Goal: Task Accomplishment & Management: Use online tool/utility

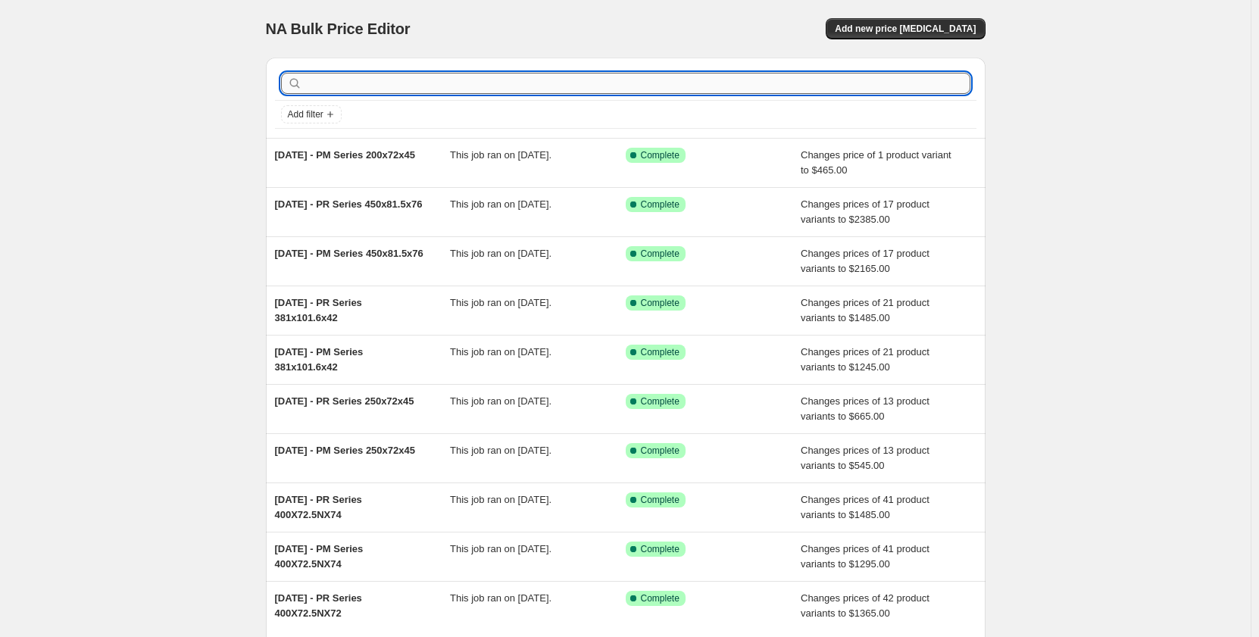
click at [380, 86] on input "text" at bounding box center [637, 83] width 665 height 21
type input "400x"
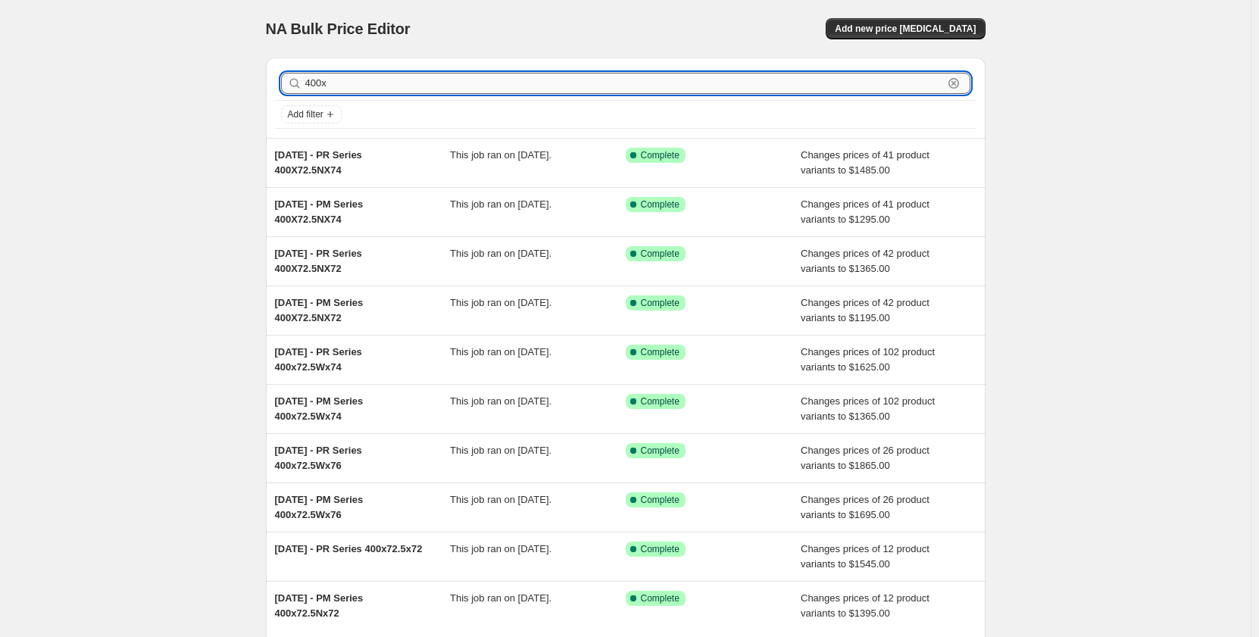
click at [444, 74] on input "400x" at bounding box center [624, 83] width 638 height 21
type input "400x81.5x74"
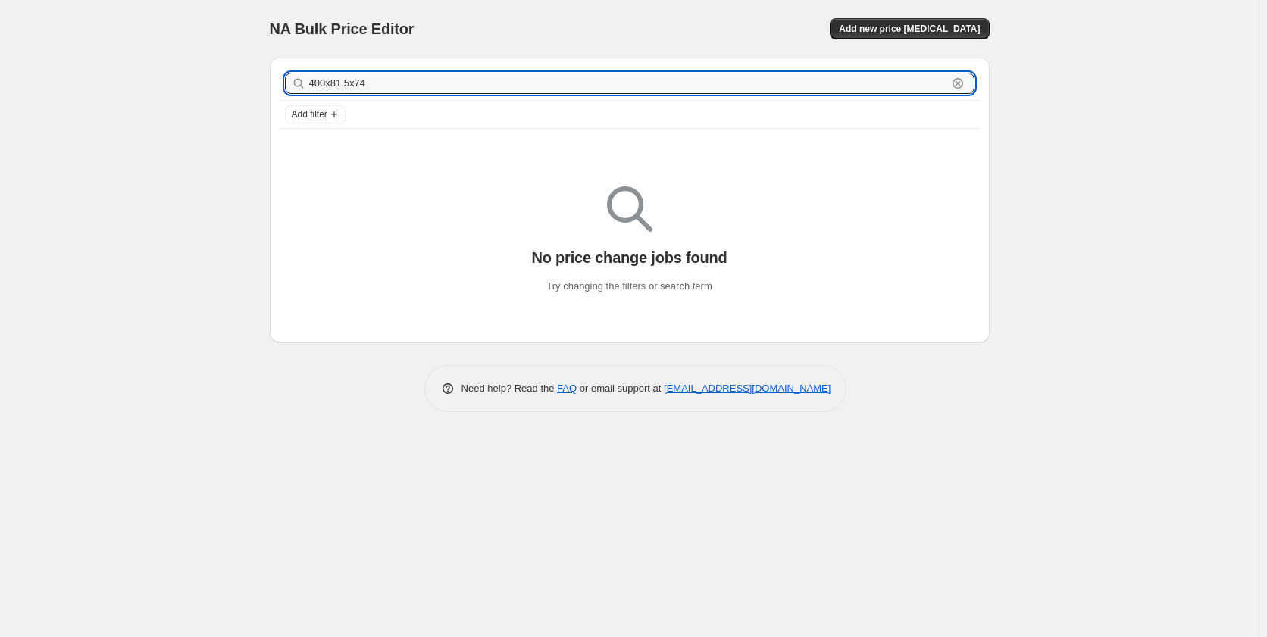
drag, startPoint x: 387, startPoint y: 85, endPoint x: 279, endPoint y: 89, distance: 108.4
click at [279, 89] on div "400x81.5x74 Clear" at bounding box center [630, 83] width 702 height 33
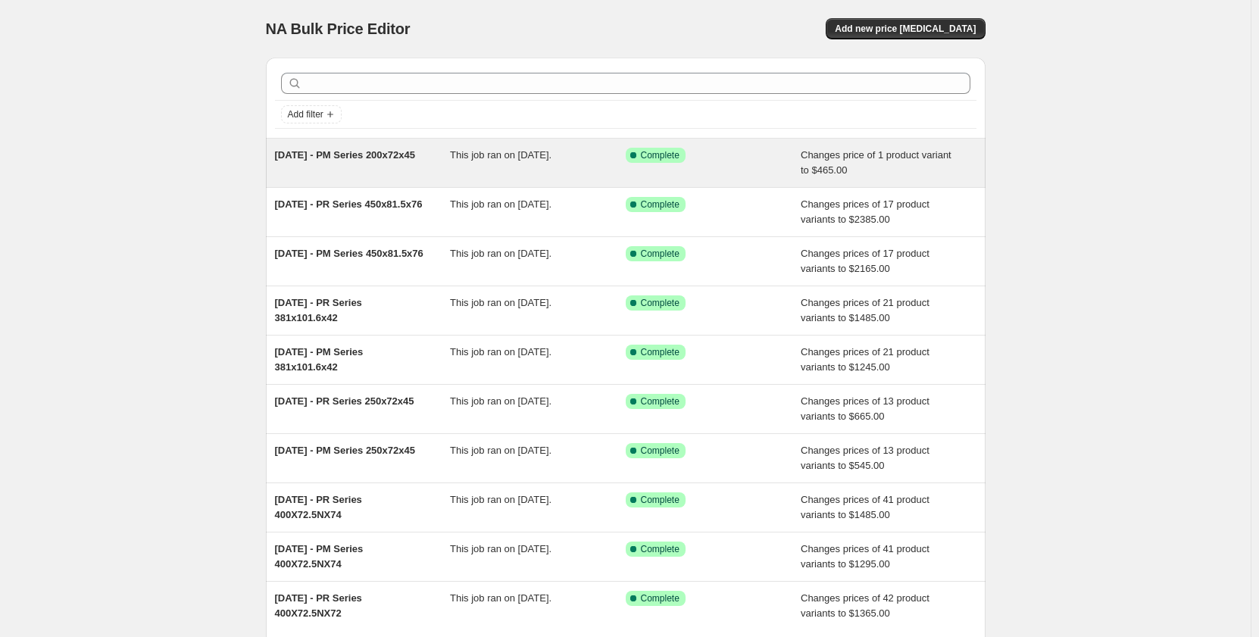
click at [366, 165] on div "[DATE] - PM Series 200x72x45" at bounding box center [363, 163] width 176 height 30
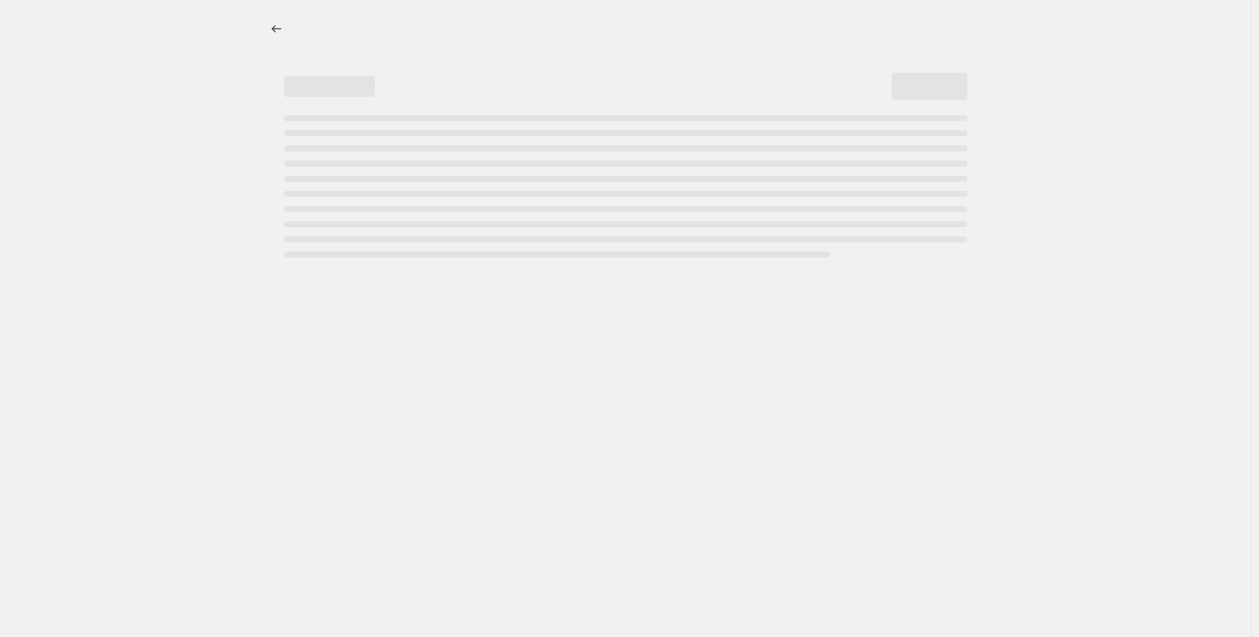
select select "pp"
select select "title"
select select "contains"
select select "title"
select select "contains"
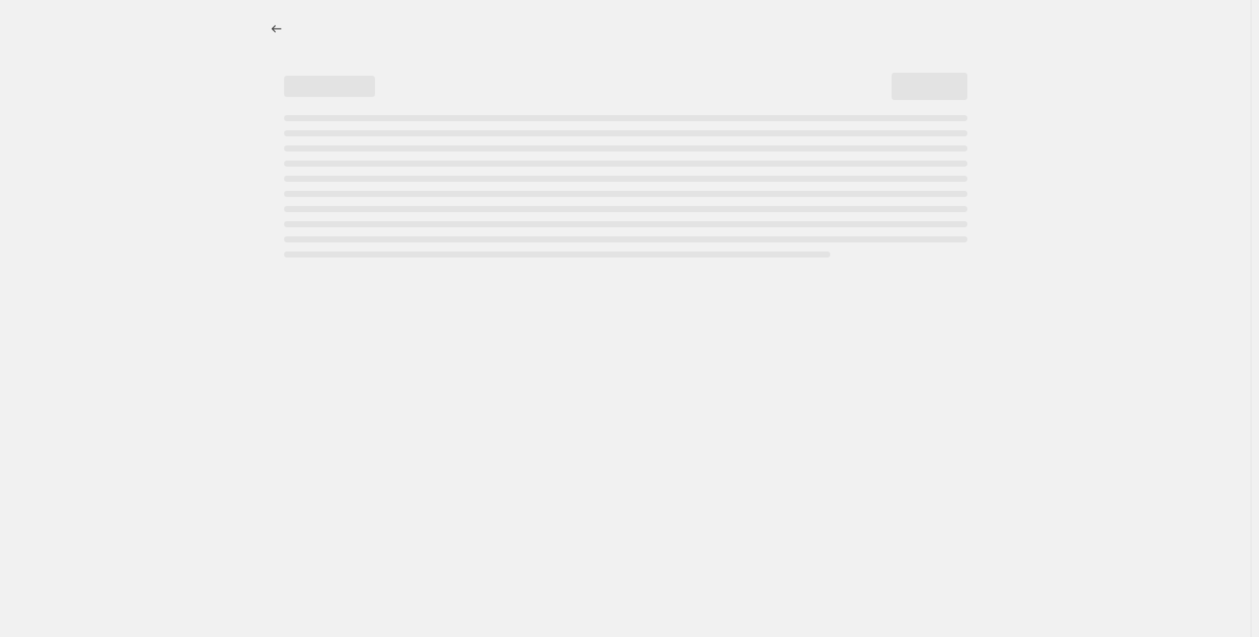
select select "not_equal"
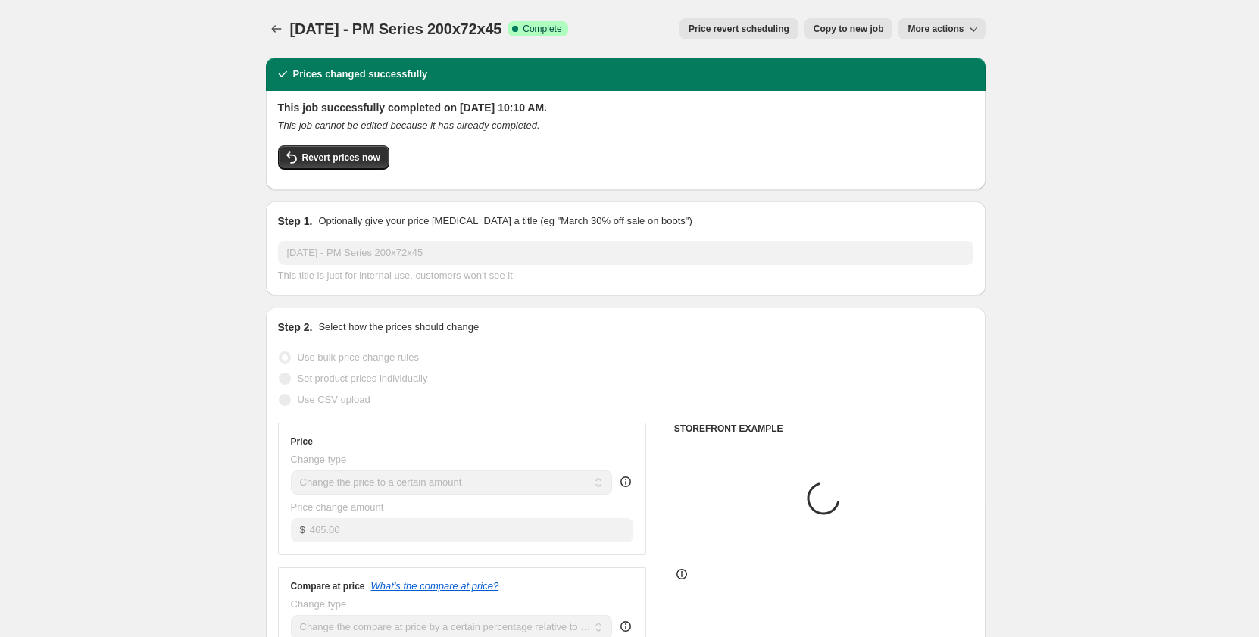
select select "tag"
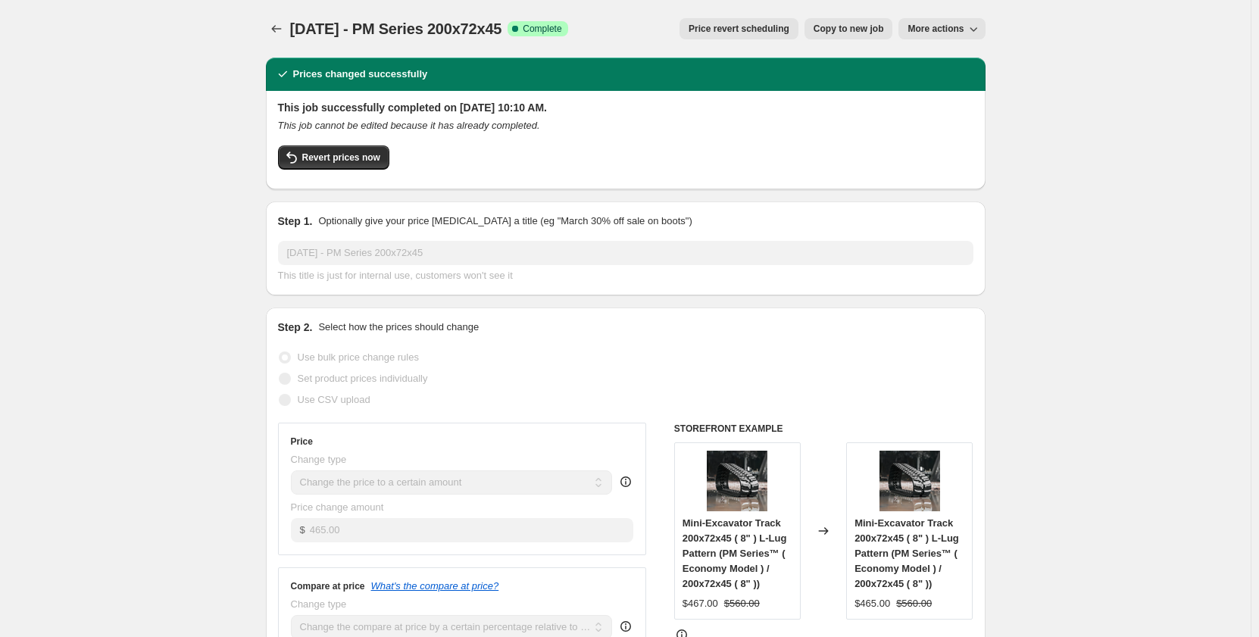
click at [840, 28] on span "Copy to new job" at bounding box center [849, 29] width 70 height 12
select select "pp"
select select "title"
select select "contains"
select select "title"
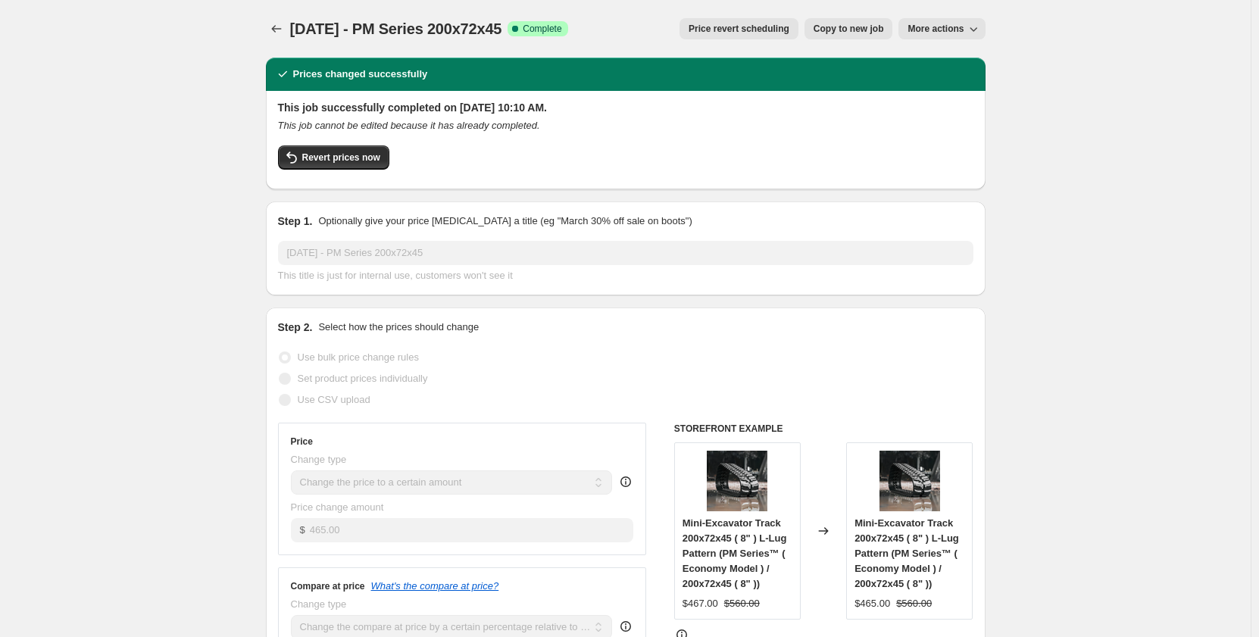
select select "contains"
select select "tag"
select select "not_equal"
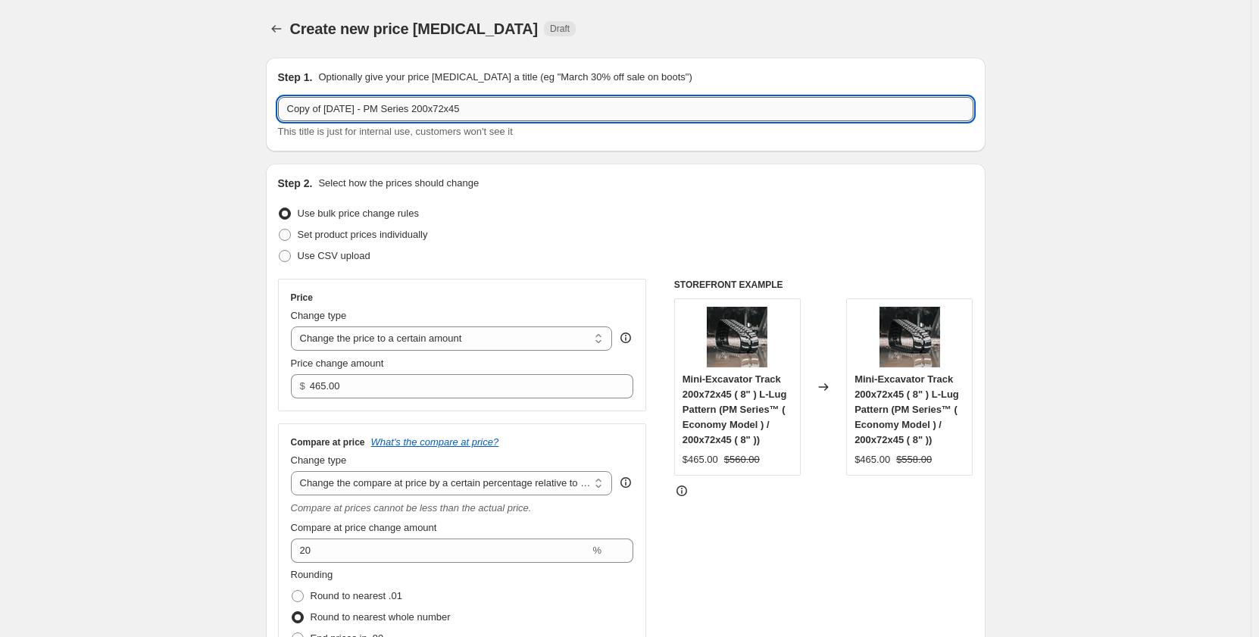
drag, startPoint x: 521, startPoint y: 114, endPoint x: 434, endPoint y: 120, distance: 86.6
click at [434, 120] on input "Copy of Sep 2025 - PM Series 200x72x45" at bounding box center [626, 109] width 696 height 24
paste input "400x81.5x74"
drag, startPoint x: 330, startPoint y: 113, endPoint x: 231, endPoint y: 120, distance: 98.7
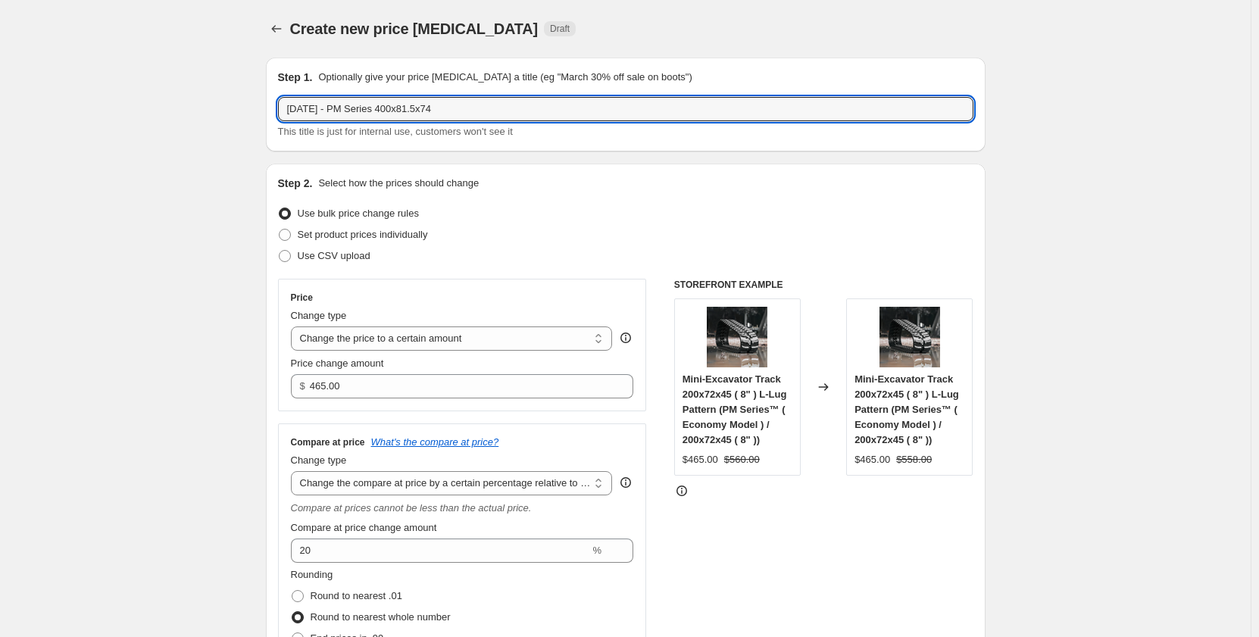
type input "Sep 2025 - PM Series 400x81.5x74"
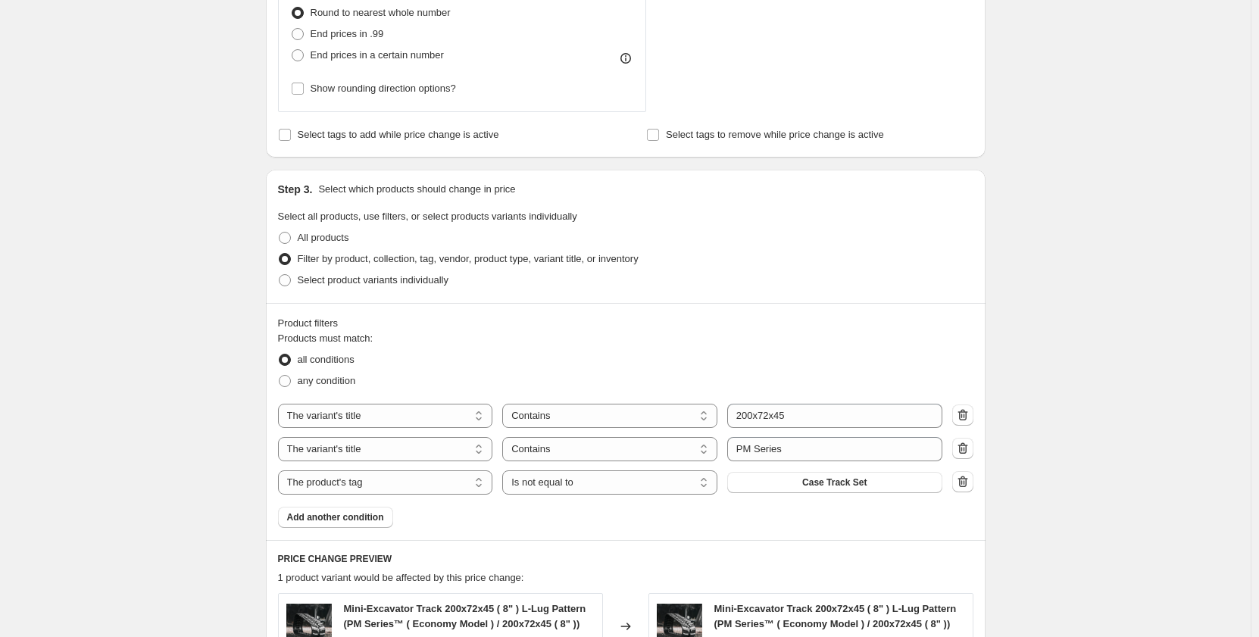
scroll to position [606, 0]
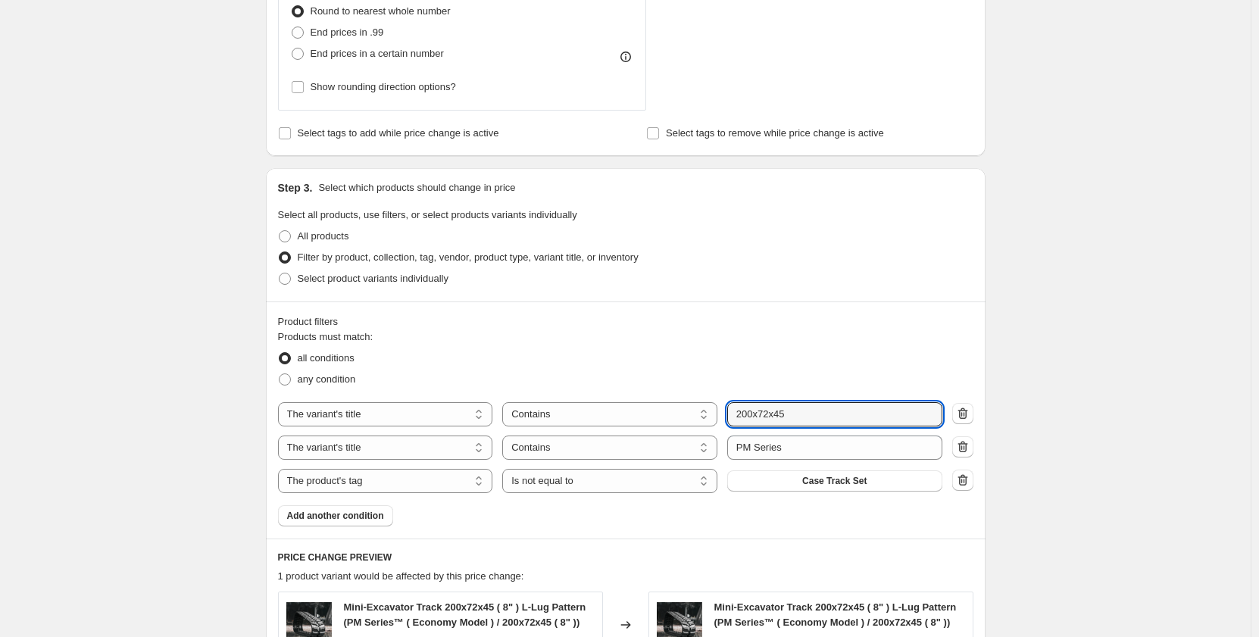
drag, startPoint x: 803, startPoint y: 414, endPoint x: 723, endPoint y: 413, distance: 80.3
click at [723, 413] on div "The product The product's collection The product's tag The product's vendor The…" at bounding box center [610, 414] width 665 height 24
paste input "400x81.5x74"
type input "400x81.5x74"
click at [747, 354] on div "all conditions" at bounding box center [626, 358] width 696 height 21
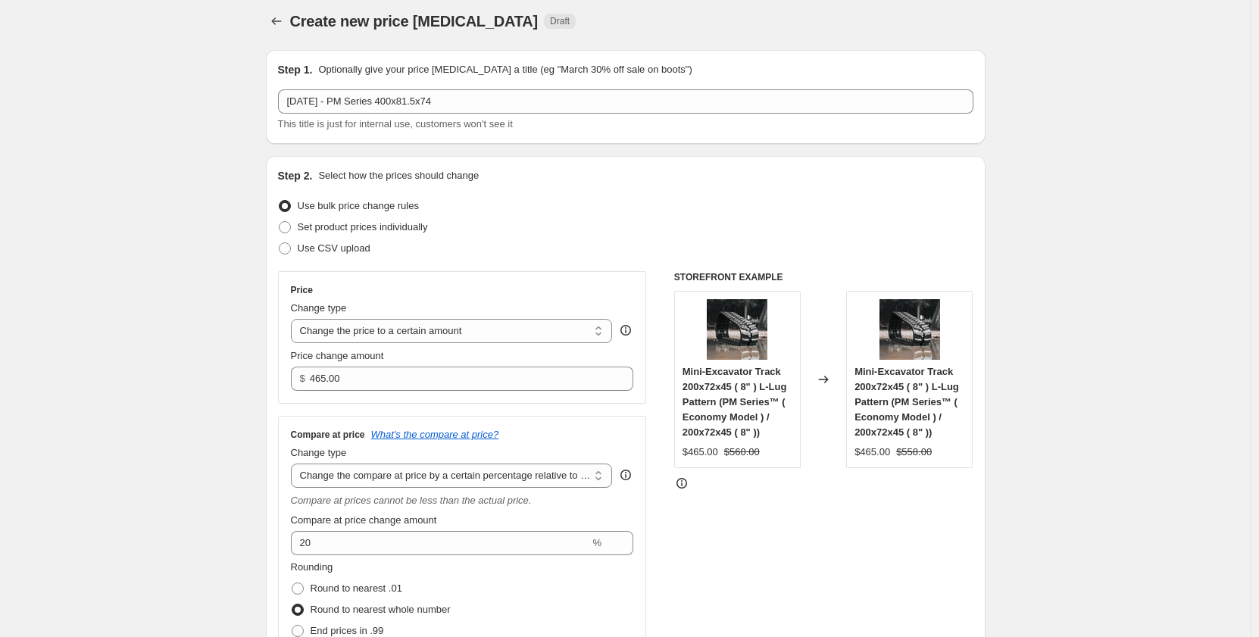
scroll to position [0, 0]
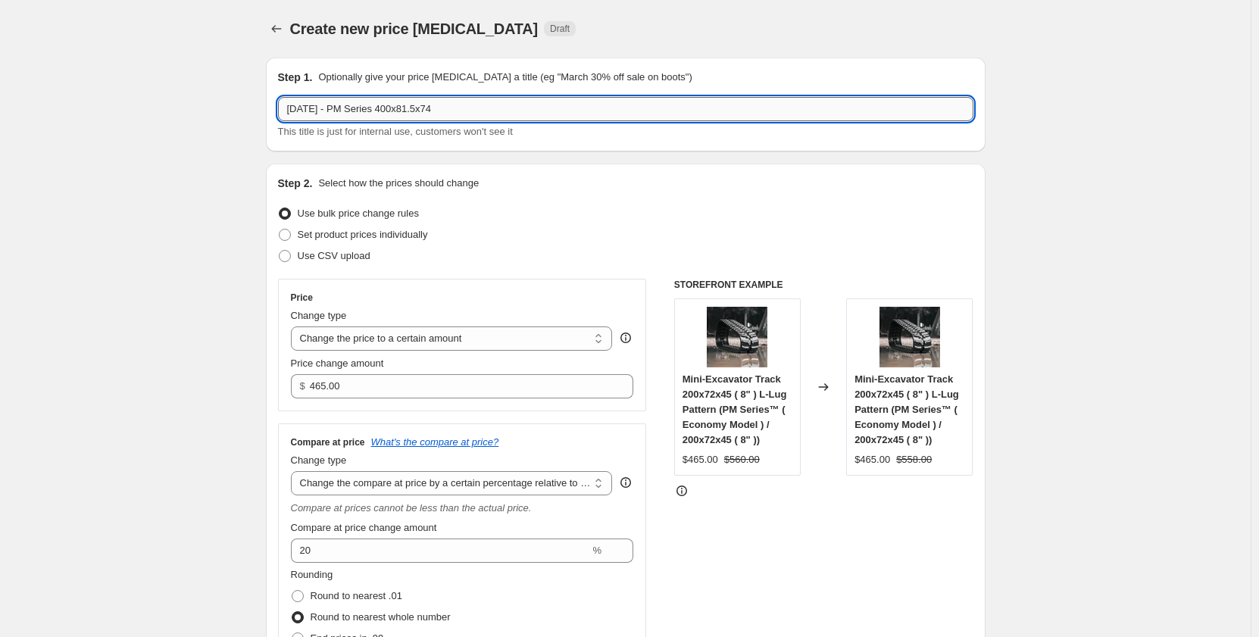
click at [405, 107] on input "Sep 2025 - PM Series 400x81.5x74" at bounding box center [626, 109] width 696 height 24
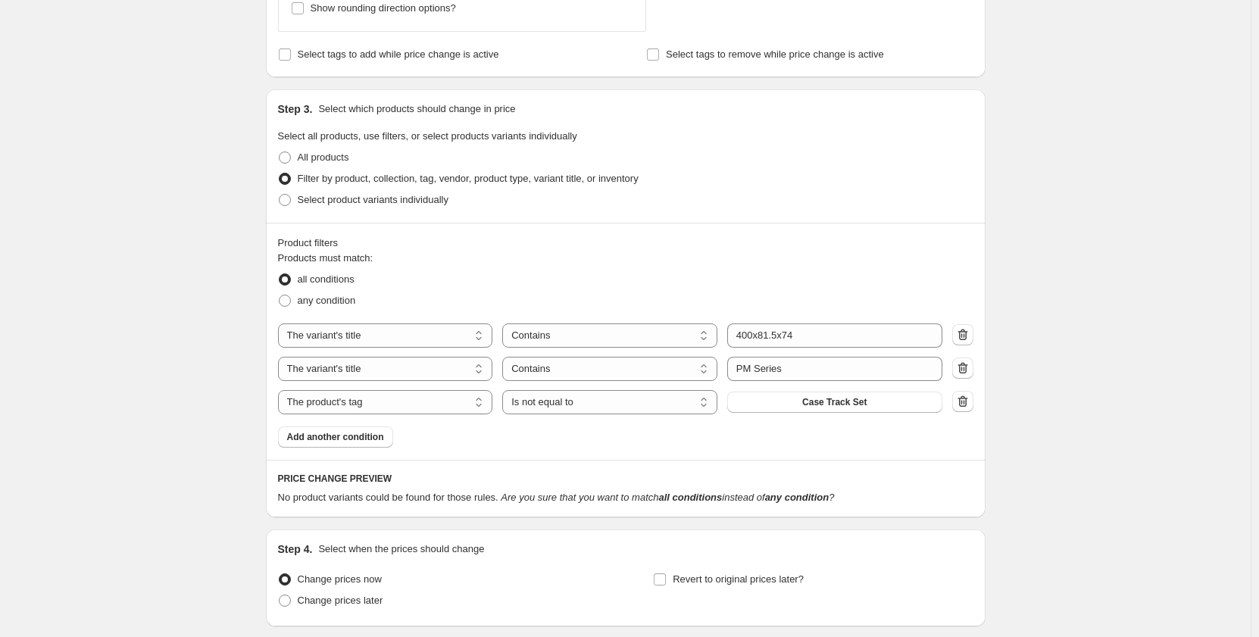
scroll to position [707, 0]
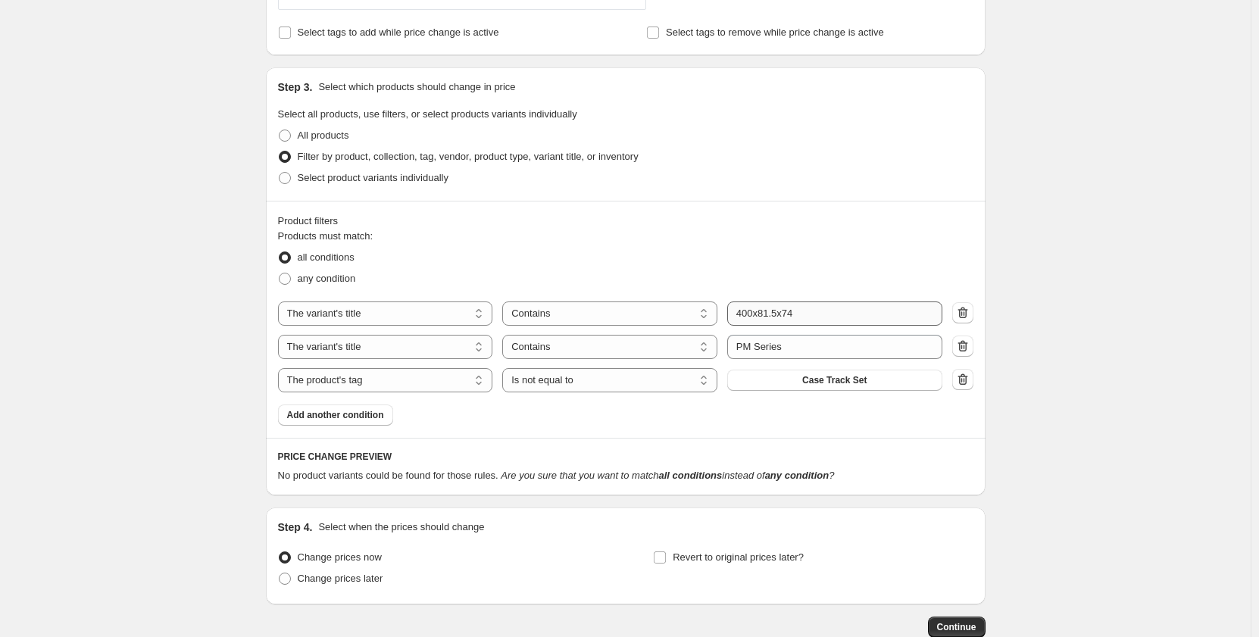
type input "Sep 2025 - PM Series 450x81.5x74"
click at [752, 317] on input "400x81.5x74" at bounding box center [834, 314] width 215 height 24
type input "450x81.5x74"
click at [1077, 311] on div "Create new price change job. This page is ready Create new price change job Dra…" at bounding box center [625, 11] width 1251 height 1437
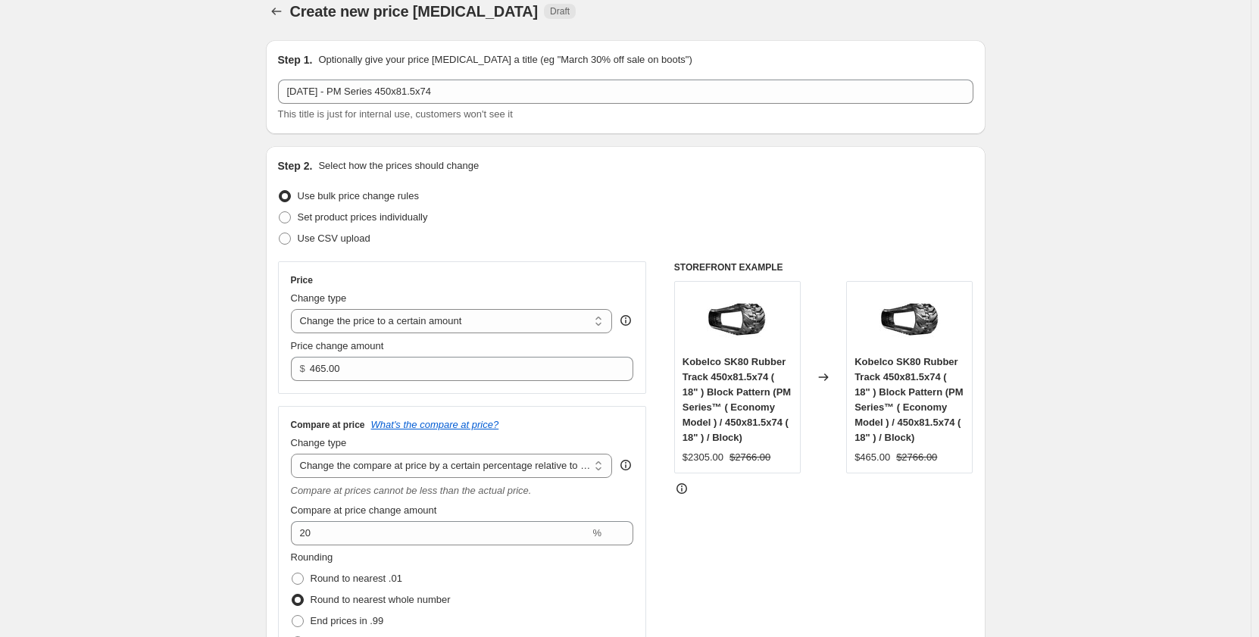
scroll to position [0, 0]
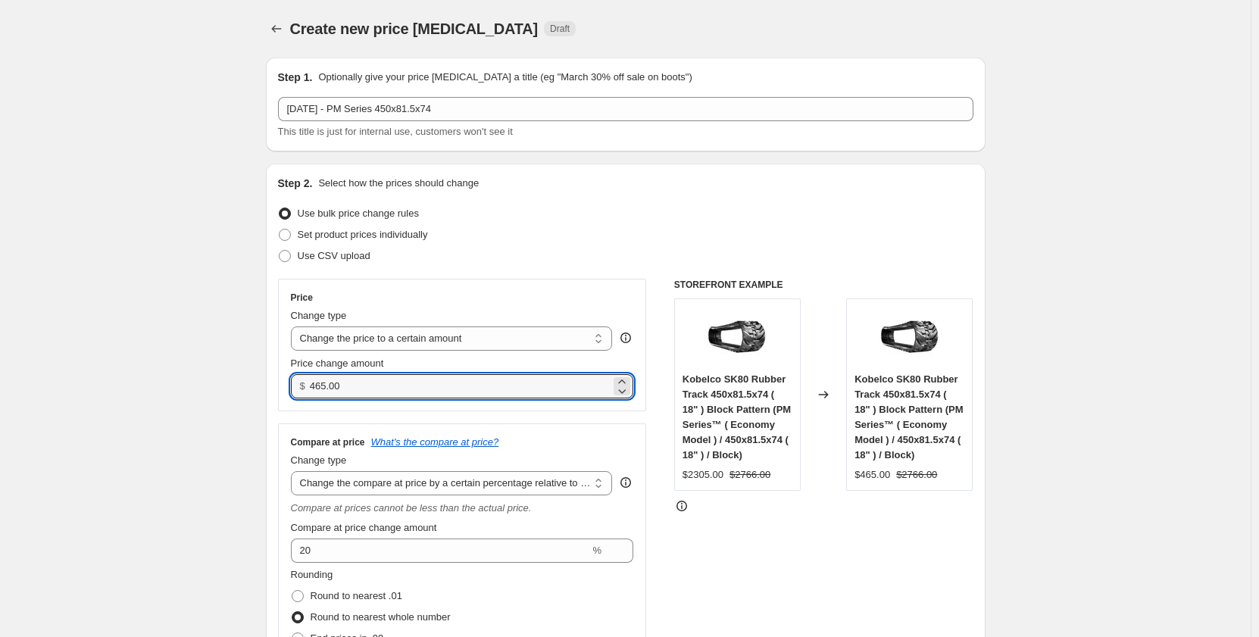
drag, startPoint x: 366, startPoint y: 386, endPoint x: 298, endPoint y: 390, distance: 68.3
click at [298, 390] on div "$ 465.00" at bounding box center [462, 386] width 343 height 24
type input "1"
drag, startPoint x: 345, startPoint y: 386, endPoint x: 295, endPoint y: 386, distance: 50.0
click at [295, 386] on div "$ 0.00" at bounding box center [462, 386] width 343 height 24
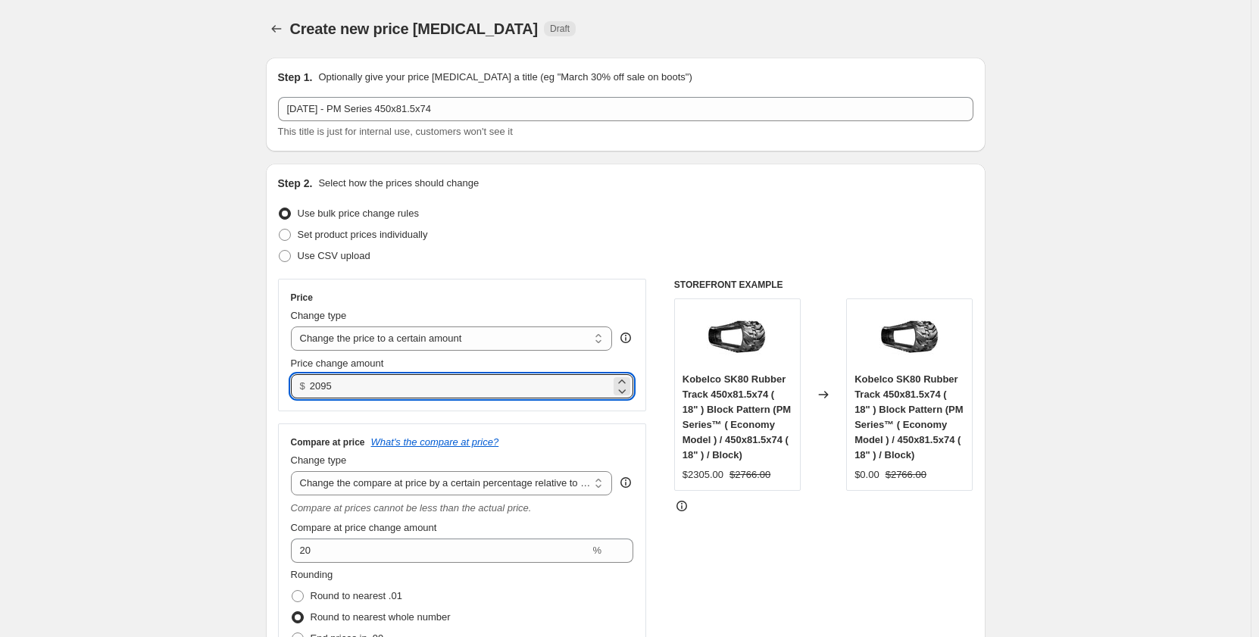
type input "2095.00"
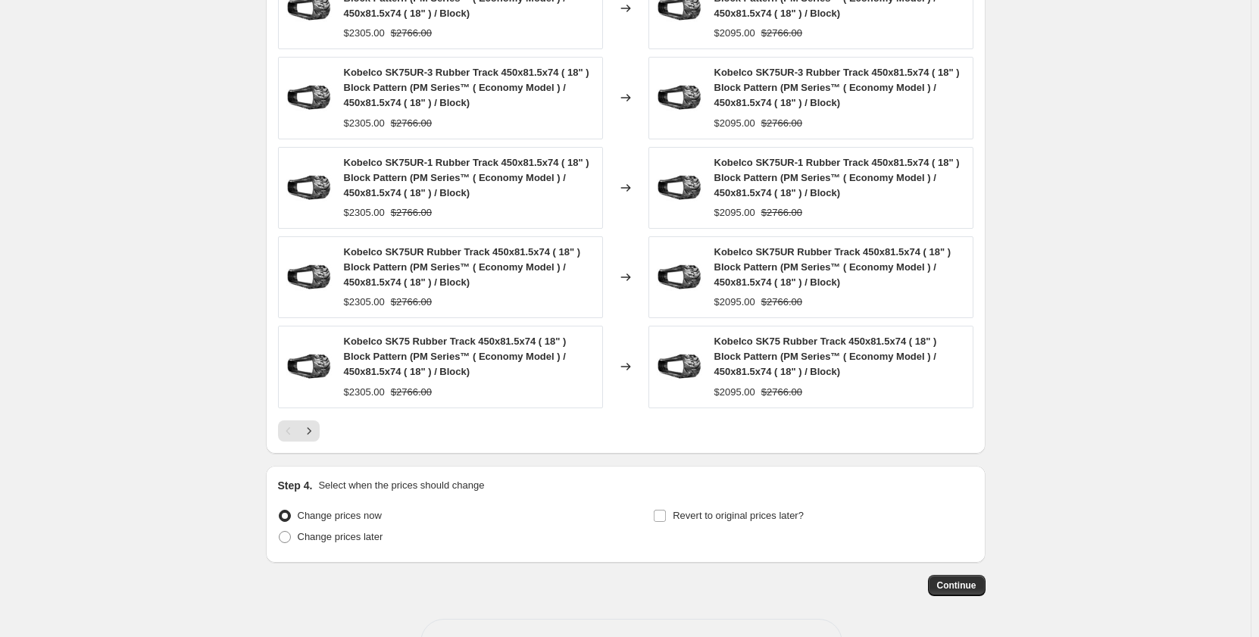
scroll to position [1282, 0]
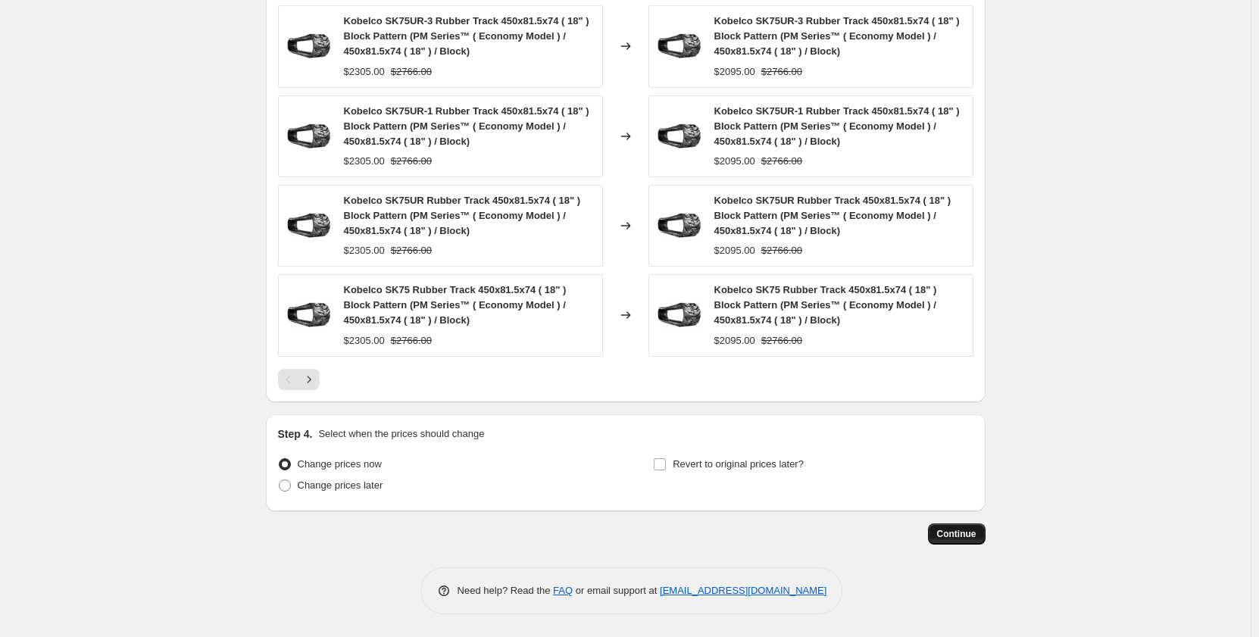
click at [949, 539] on span "Continue" at bounding box center [956, 534] width 39 height 12
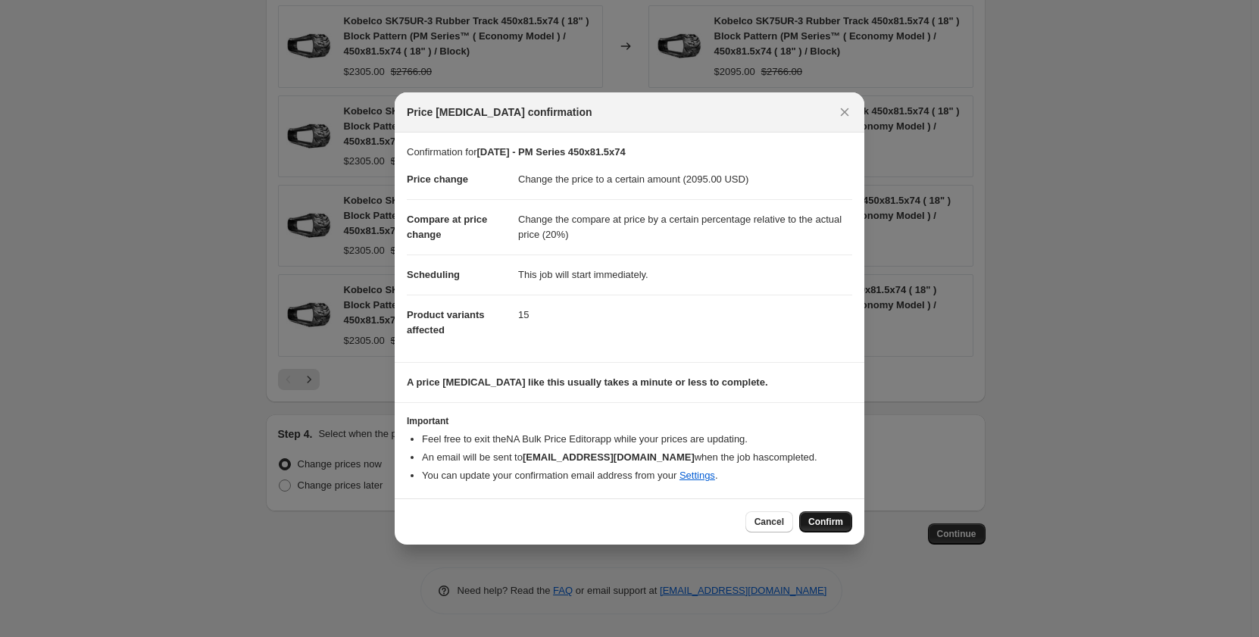
click at [815, 521] on span "Confirm" at bounding box center [825, 522] width 35 height 12
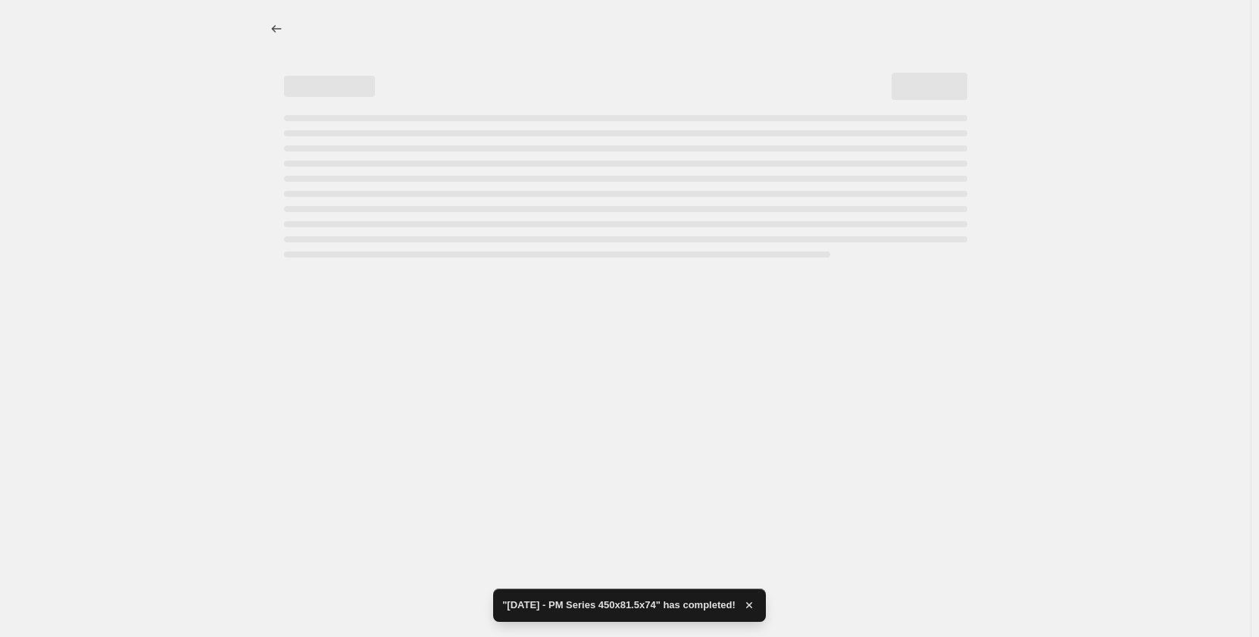
select select "pp"
select select "title"
select select "contains"
select select "title"
select select "contains"
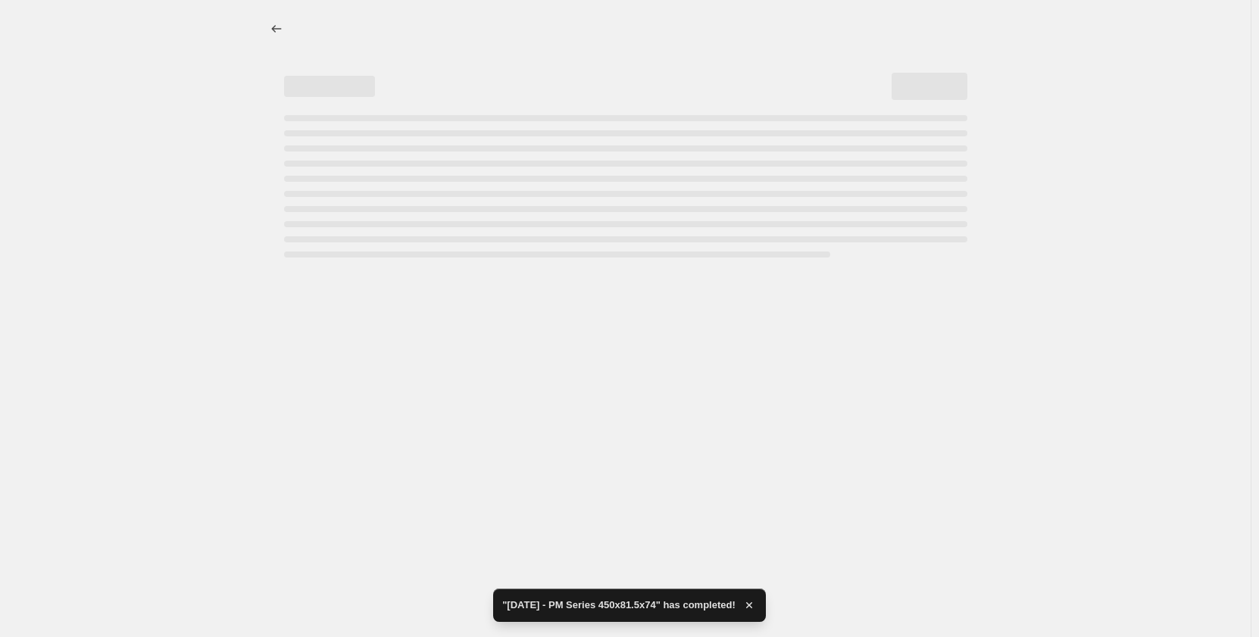
select select "tag"
select select "not_equal"
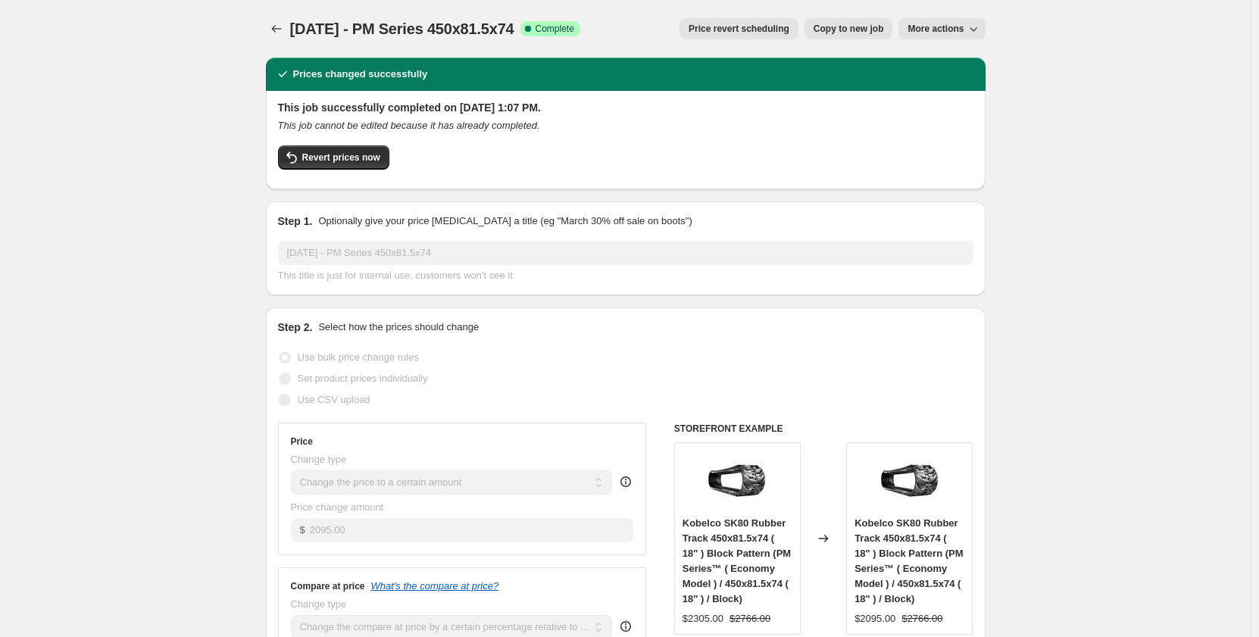
click at [827, 35] on button "Copy to new job" at bounding box center [849, 28] width 89 height 21
select select "pp"
select select "title"
select select "contains"
select select "title"
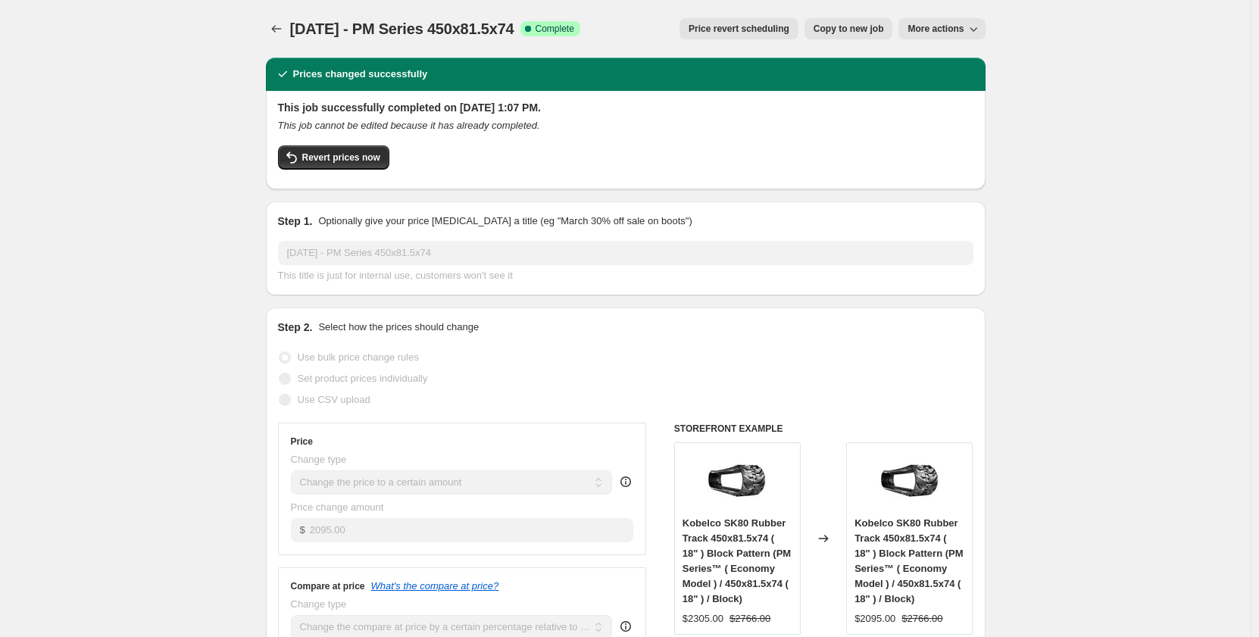
select select "contains"
select select "tag"
select select "not_equal"
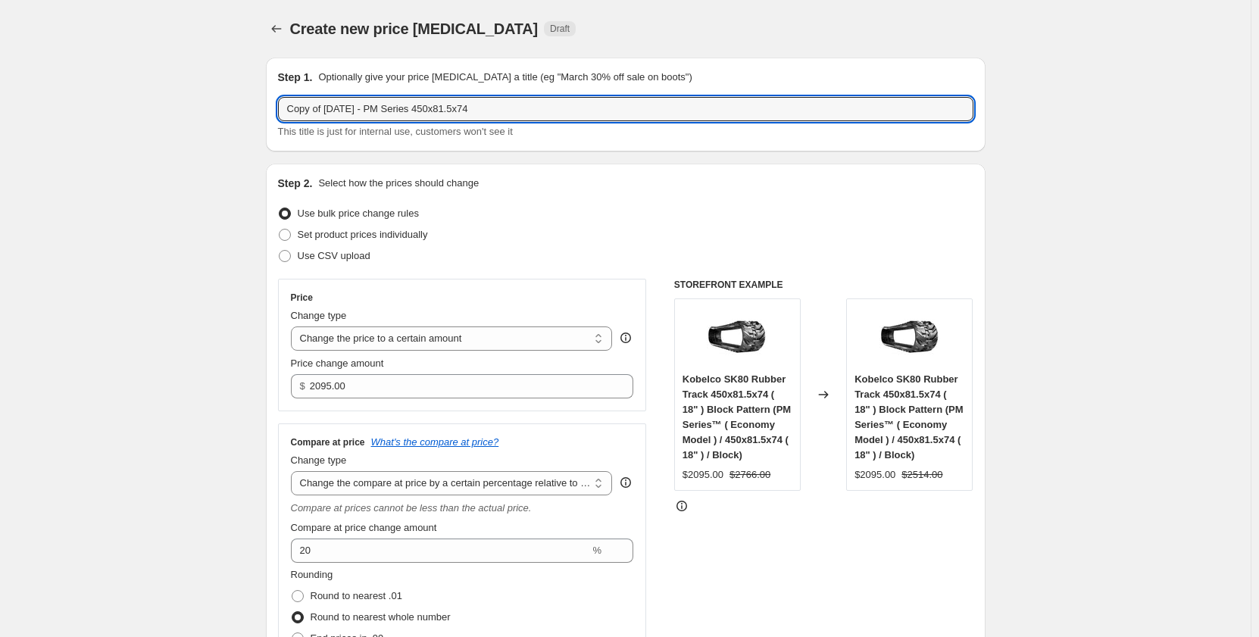
drag, startPoint x: 329, startPoint y: 108, endPoint x: 147, endPoint y: 119, distance: 182.2
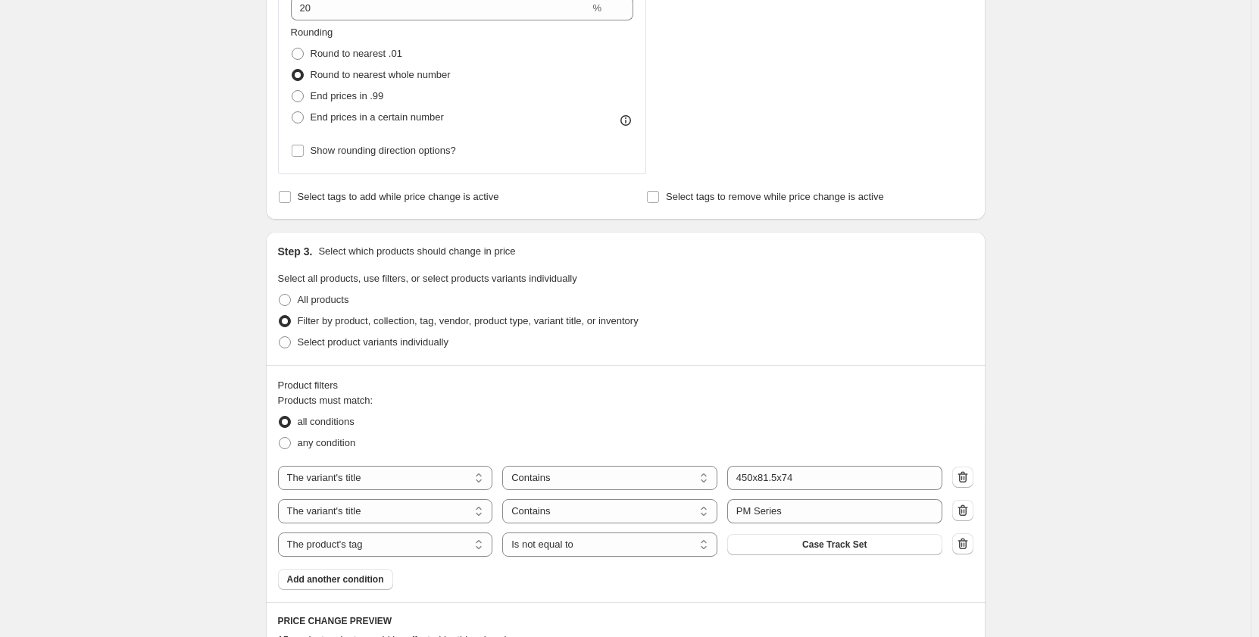
scroll to position [555, 0]
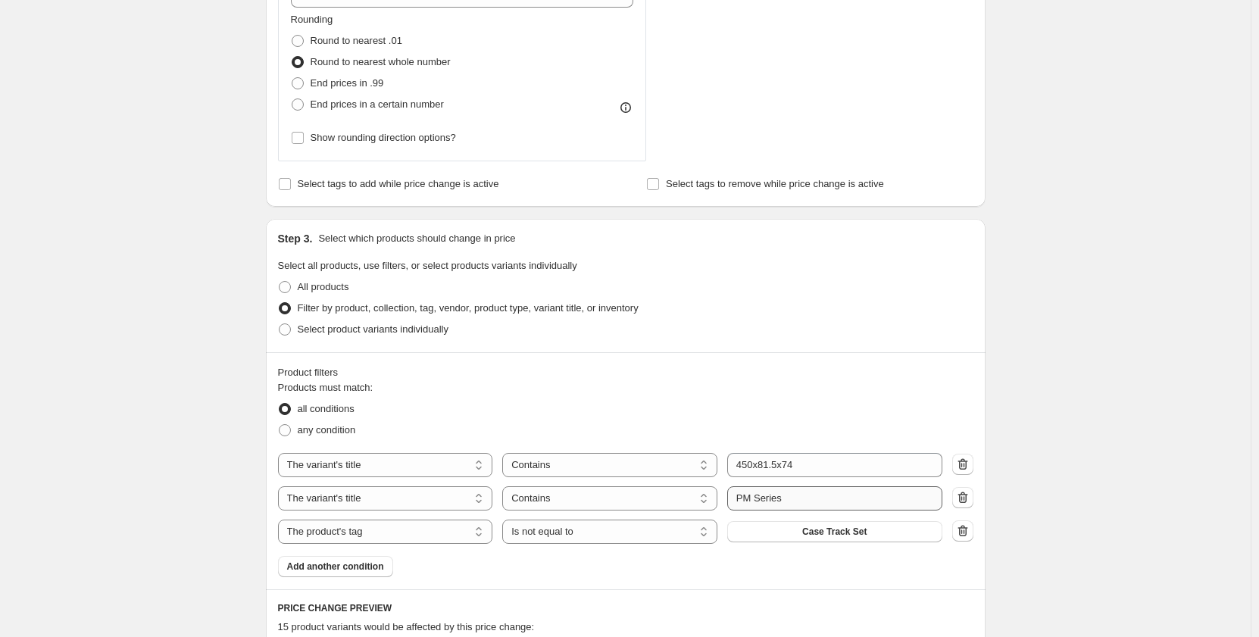
type input "Sep 2025 - PM Series 450x81.5x74"
click at [748, 497] on input "PM Series" at bounding box center [834, 498] width 215 height 24
type input "PR Series"
click at [170, 436] on div "Create new price change job. This page is ready Create new price change job Dra…" at bounding box center [625, 404] width 1251 height 1919
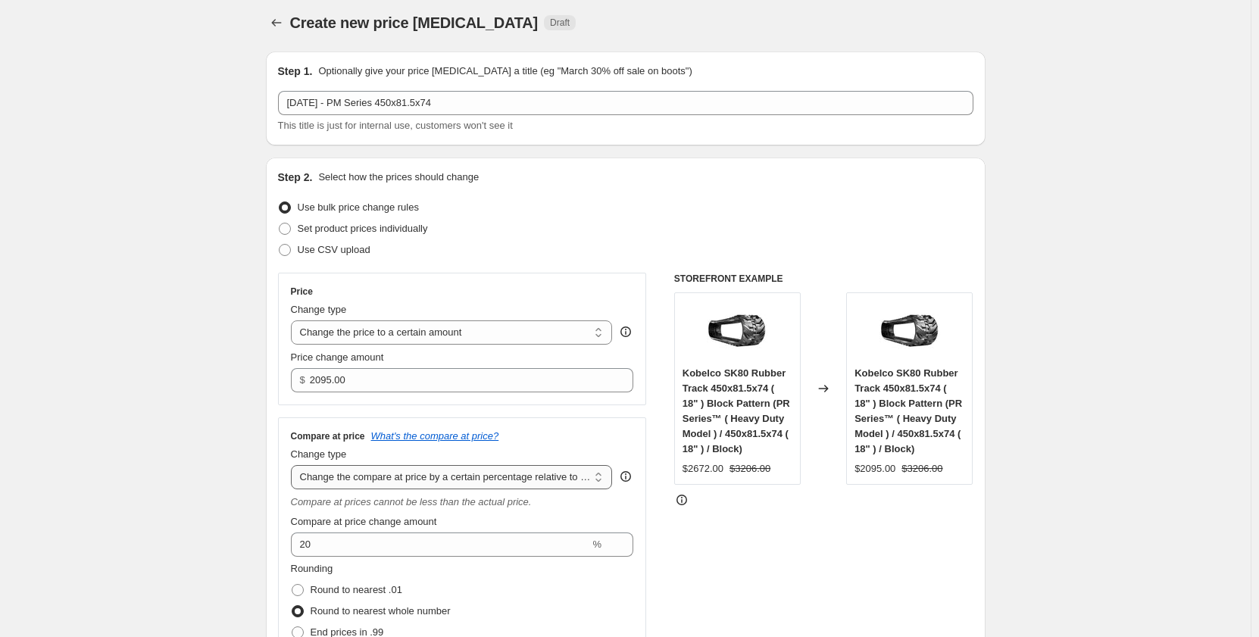
scroll to position [0, 0]
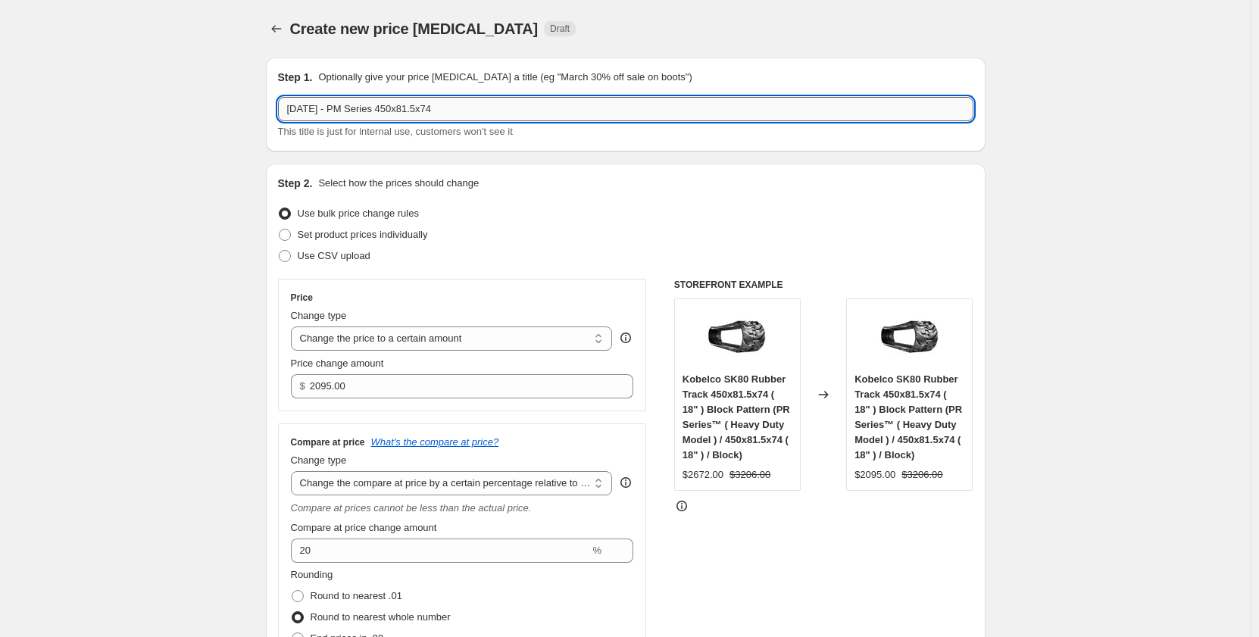
click at [354, 108] on input "Sep 2025 - PM Series 450x81.5x74" at bounding box center [626, 109] width 696 height 24
type input "Sep 2025 - PR Series 450x81.5x74"
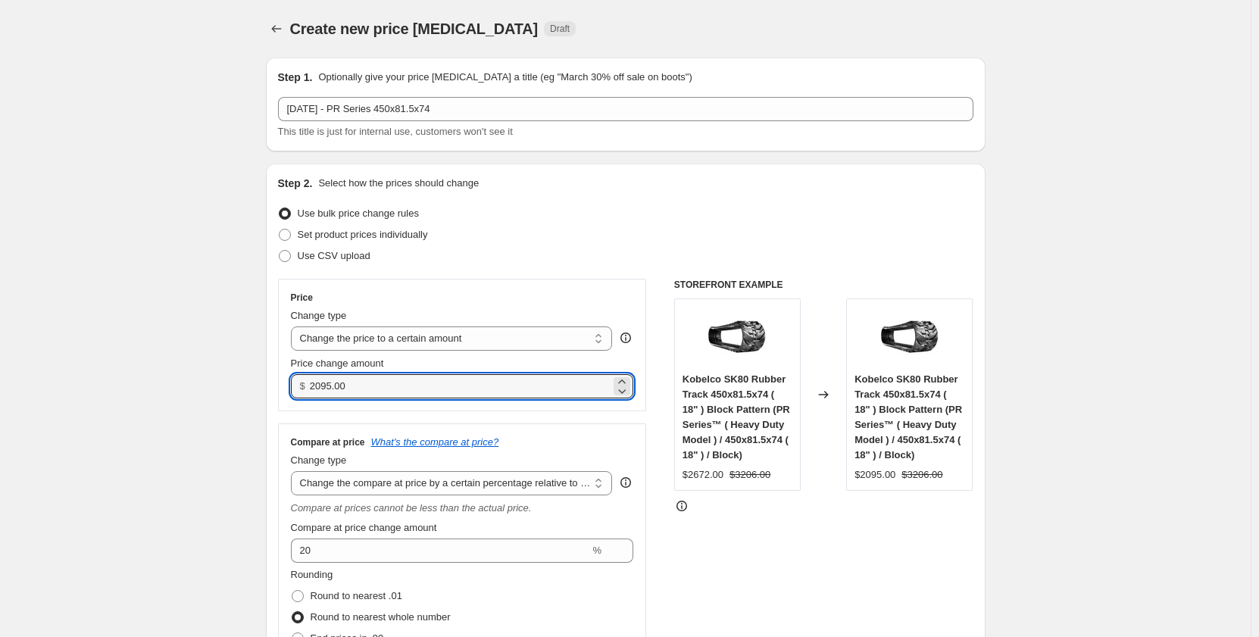
drag, startPoint x: 422, startPoint y: 391, endPoint x: 289, endPoint y: 392, distance: 133.4
click at [289, 392] on div "Price Change type Change the price to a certain amount Change the price by a ce…" at bounding box center [462, 345] width 369 height 133
type input "2345.00"
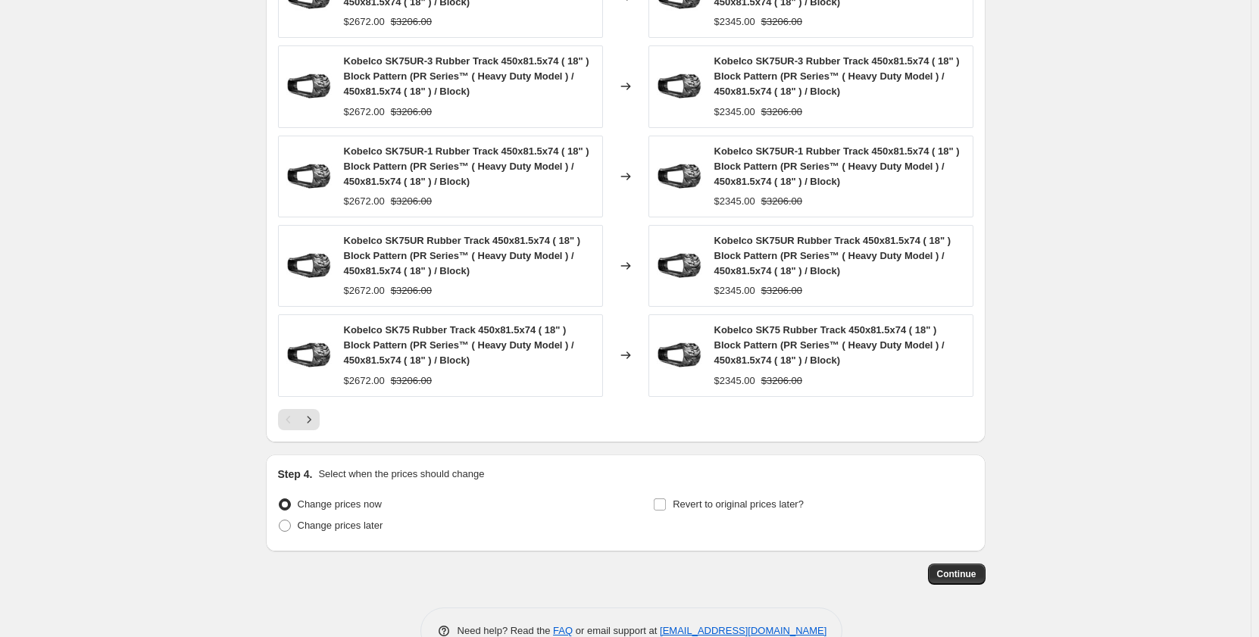
scroll to position [1282, 0]
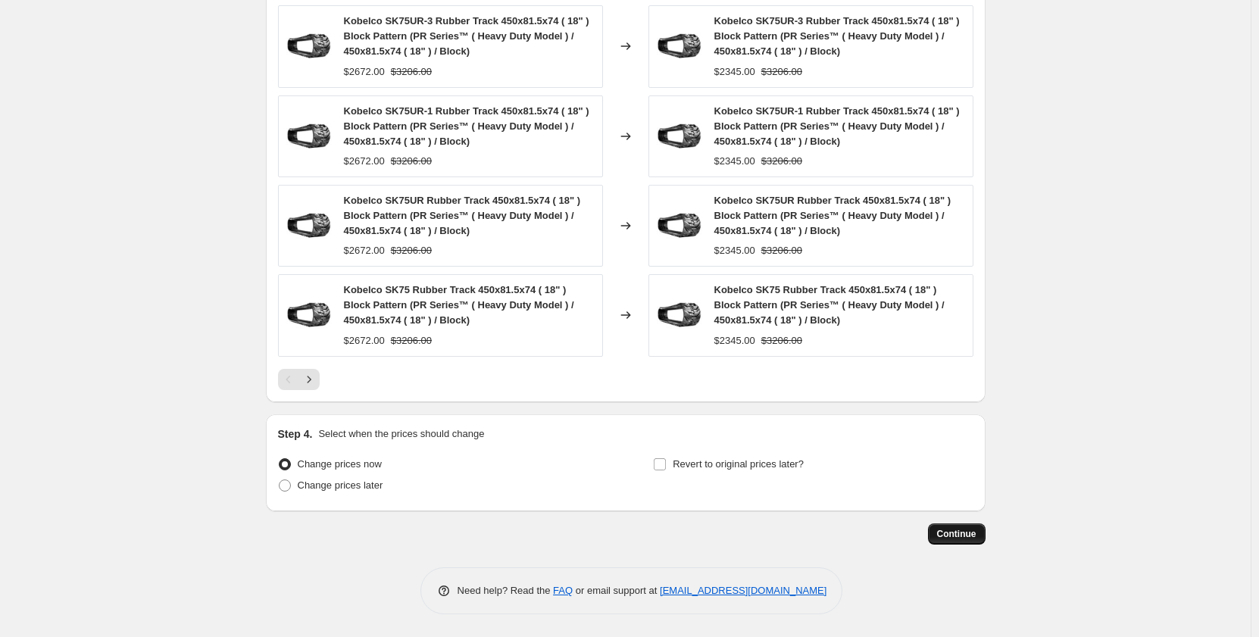
click at [946, 533] on span "Continue" at bounding box center [956, 534] width 39 height 12
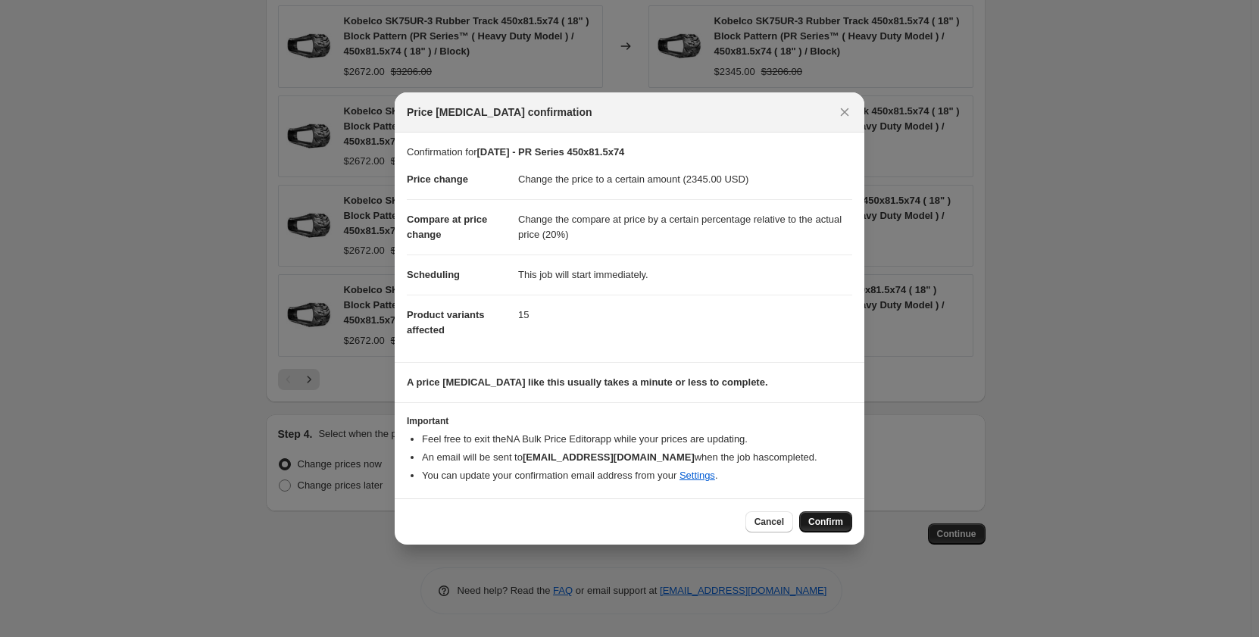
click at [821, 527] on span "Confirm" at bounding box center [825, 522] width 35 height 12
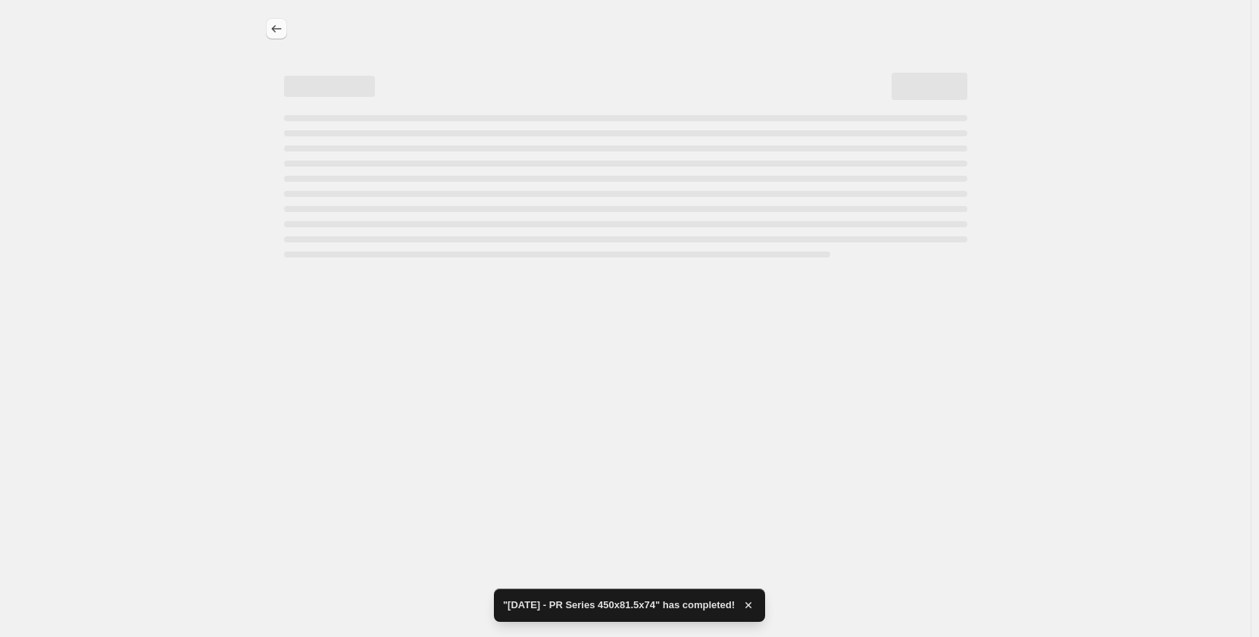
select select "pp"
select select "title"
select select "contains"
select select "title"
select select "contains"
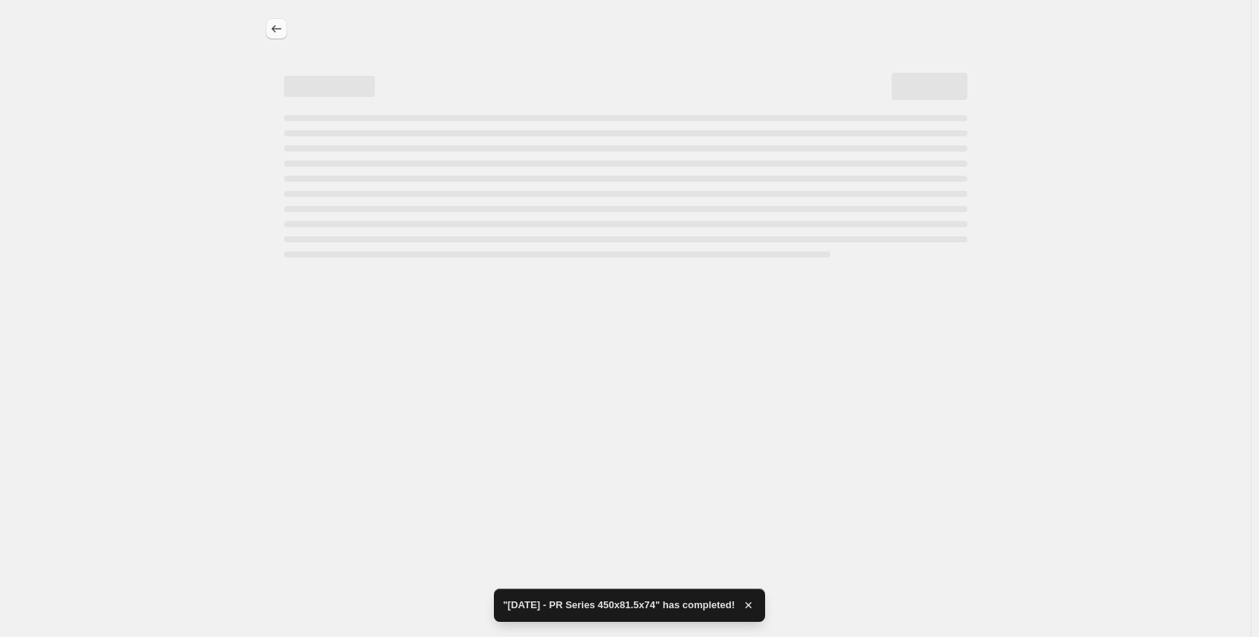
select select "tag"
select select "not_equal"
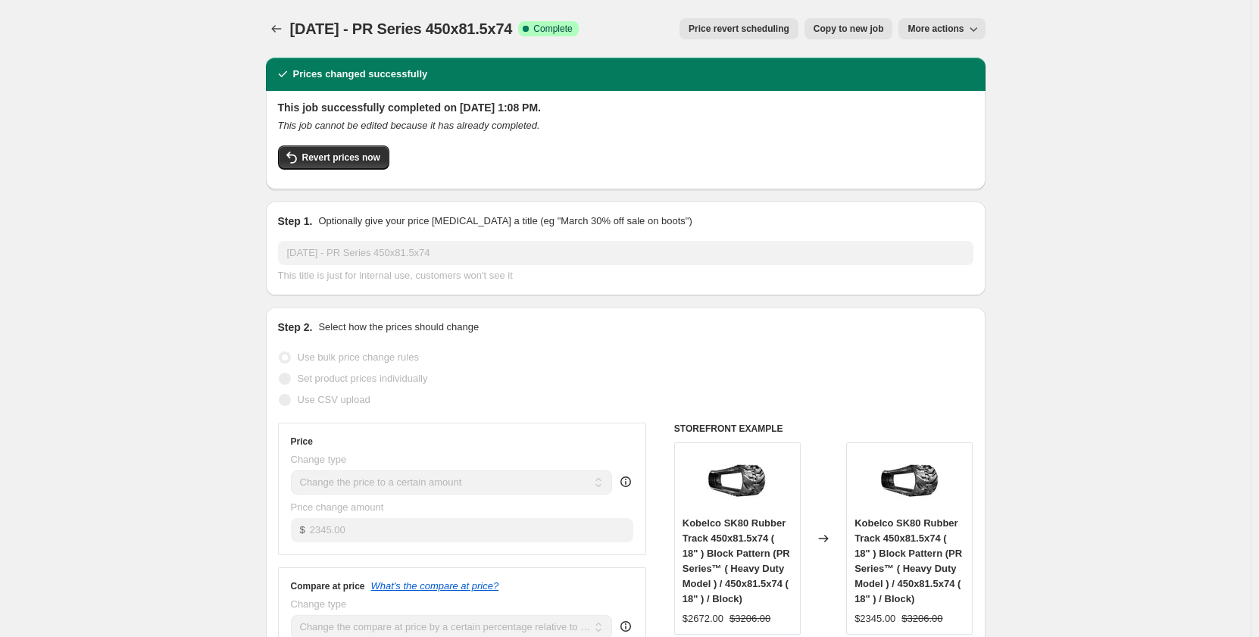
click at [293, 35] on span "Sep 2025 - PR Series 450x81.5x74" at bounding box center [401, 28] width 223 height 17
click at [276, 30] on icon "Price change jobs" at bounding box center [276, 28] width 15 height 15
